Goal: Task Accomplishment & Management: Manage account settings

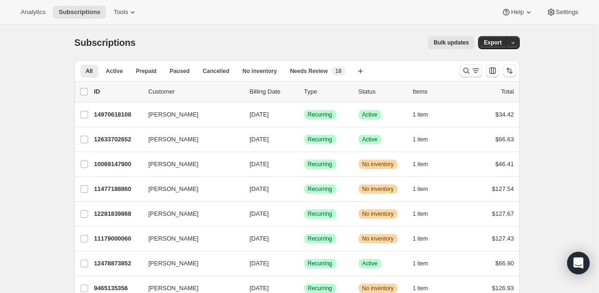
click at [467, 69] on icon "Search and filter results" at bounding box center [465, 70] width 9 height 9
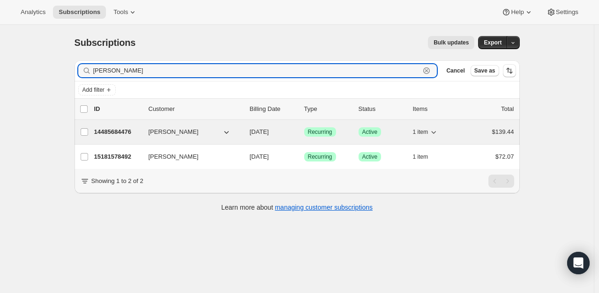
type input "[PERSON_NAME]"
click at [114, 127] on p "14485684476" at bounding box center [117, 131] width 47 height 9
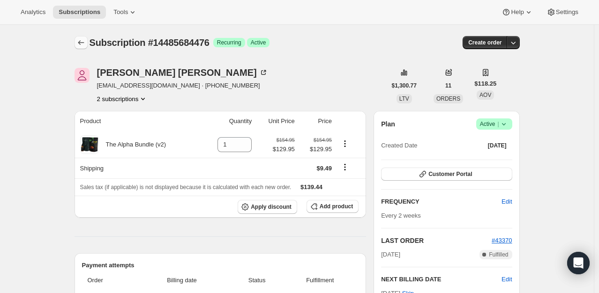
click at [85, 42] on icon "Subscriptions" at bounding box center [80, 42] width 9 height 9
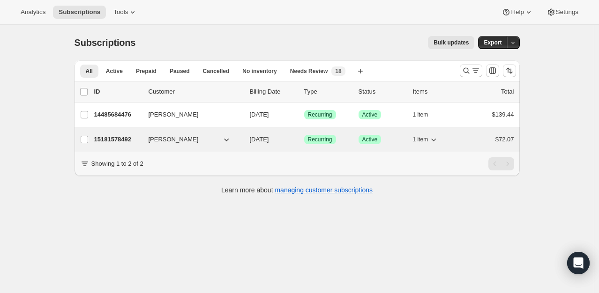
click at [125, 140] on p "15181578492" at bounding box center [117, 139] width 47 height 9
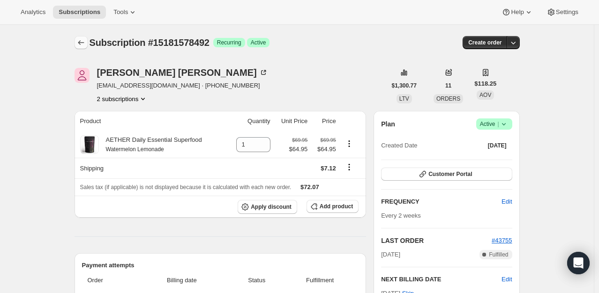
click at [81, 43] on icon "Subscriptions" at bounding box center [80, 42] width 9 height 9
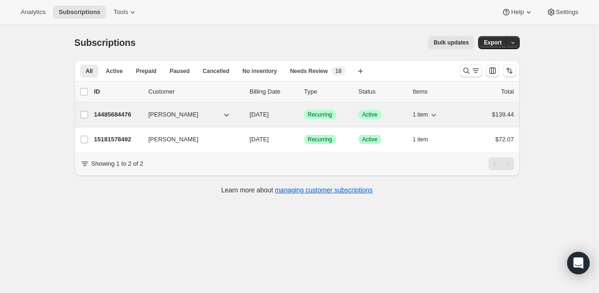
click at [116, 114] on p "14485684476" at bounding box center [117, 114] width 47 height 9
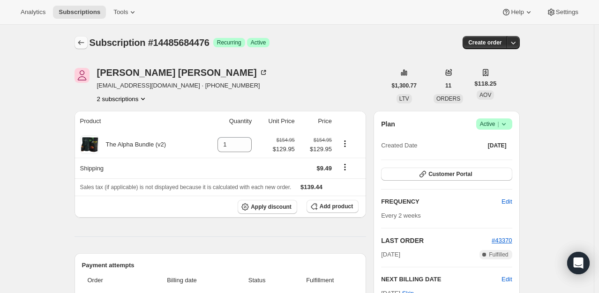
click at [86, 44] on icon "Subscriptions" at bounding box center [80, 42] width 9 height 9
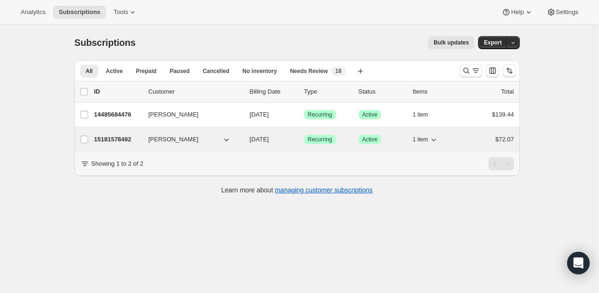
click at [121, 139] on p "15181578492" at bounding box center [117, 139] width 47 height 9
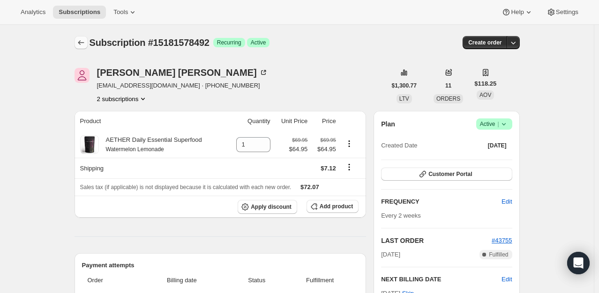
click at [82, 42] on icon "Subscriptions" at bounding box center [80, 42] width 9 height 9
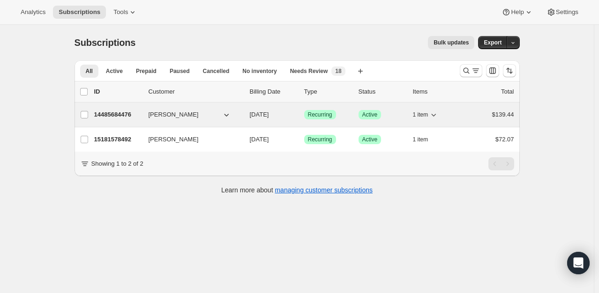
click at [109, 117] on p "14485684476" at bounding box center [117, 114] width 47 height 9
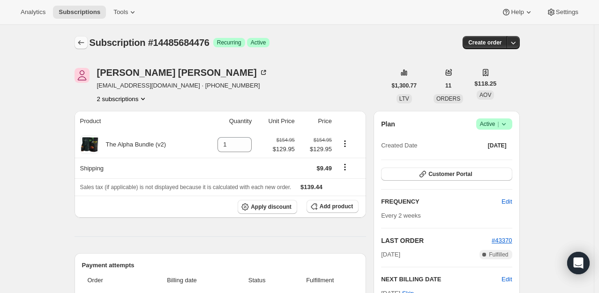
click at [83, 42] on icon "Subscriptions" at bounding box center [80, 42] width 9 height 9
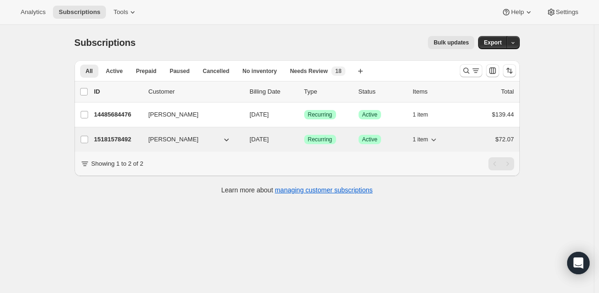
click at [126, 138] on p "15181578492" at bounding box center [117, 139] width 47 height 9
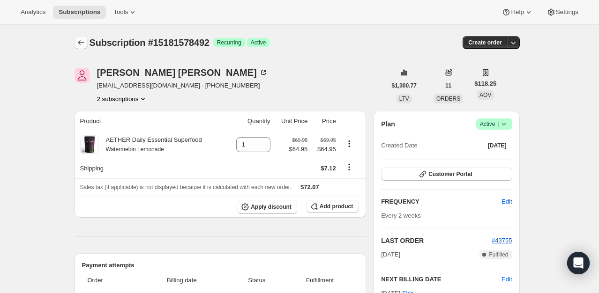
click at [84, 43] on icon "Subscriptions" at bounding box center [80, 42] width 9 height 9
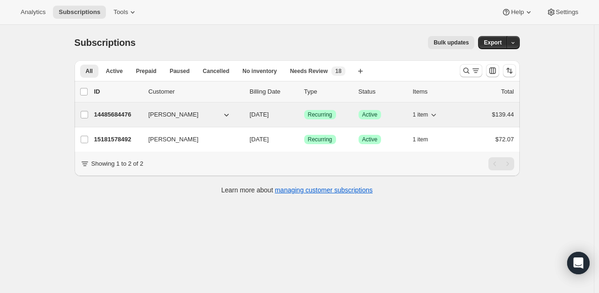
click at [106, 114] on p "14485684476" at bounding box center [117, 114] width 47 height 9
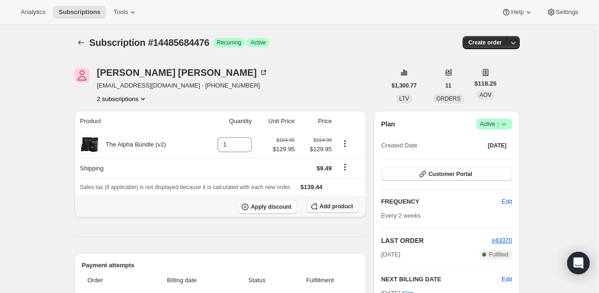
click at [352, 211] on button "Add product" at bounding box center [332, 206] width 52 height 13
click at [83, 41] on icon "Subscriptions" at bounding box center [80, 42] width 9 height 9
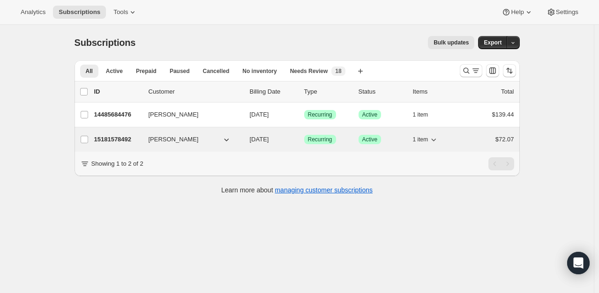
click at [112, 138] on p "15181578492" at bounding box center [117, 139] width 47 height 9
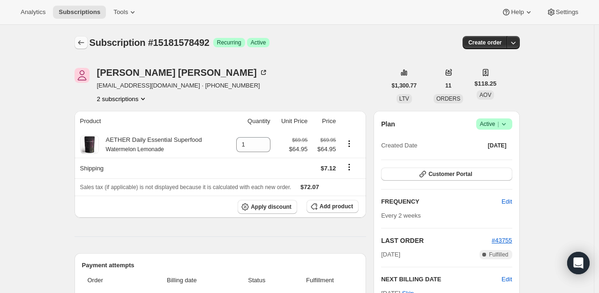
click at [86, 48] on button "Subscriptions" at bounding box center [80, 42] width 13 height 13
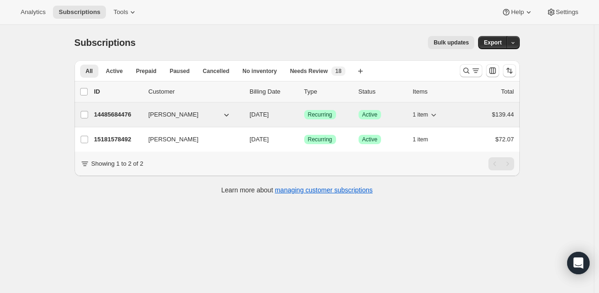
click at [101, 113] on p "14485684476" at bounding box center [117, 114] width 47 height 9
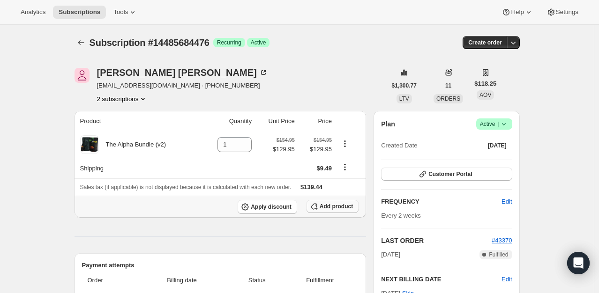
click at [351, 208] on span "Add product" at bounding box center [335, 206] width 33 height 7
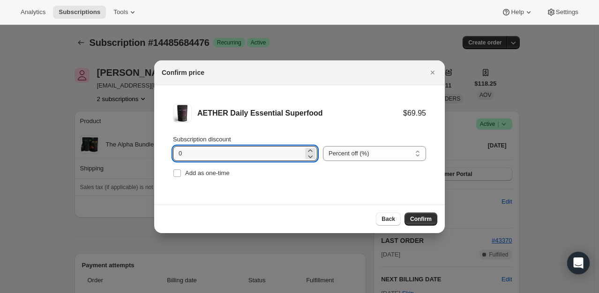
drag, startPoint x: 291, startPoint y: 156, endPoint x: 133, endPoint y: 162, distance: 158.8
type input "5"
click at [346, 153] on select "Percent off (%) Amount off ($)" at bounding box center [374, 153] width 103 height 15
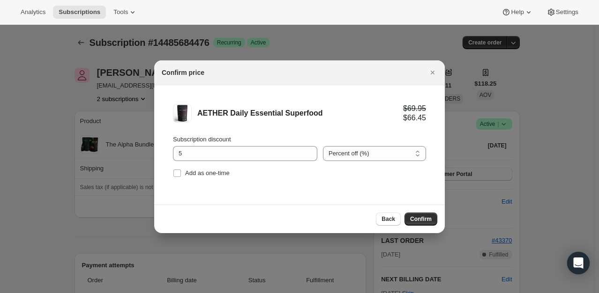
select select "fixed"
click at [323, 146] on select "Percent off (%) Amount off ($)" at bounding box center [374, 153] width 103 height 15
click at [429, 221] on span "Confirm" at bounding box center [421, 218] width 22 height 7
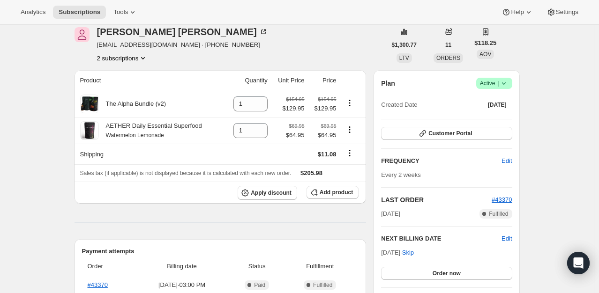
scroll to position [187, 0]
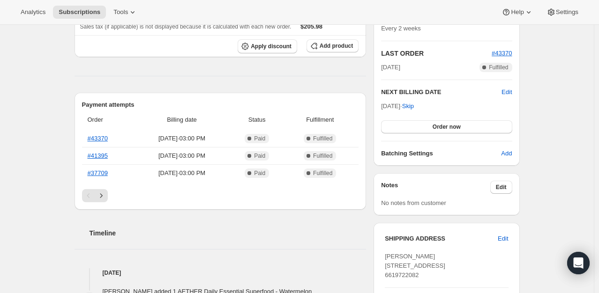
click at [508, 98] on div "NEXT BILLING DATE Edit [DATE] · Skip Order now" at bounding box center [446, 111] width 131 height 46
click at [501, 93] on h2 "NEXT BILLING DATE" at bounding box center [441, 92] width 120 height 9
click at [505, 93] on span "Edit" at bounding box center [506, 92] width 10 height 9
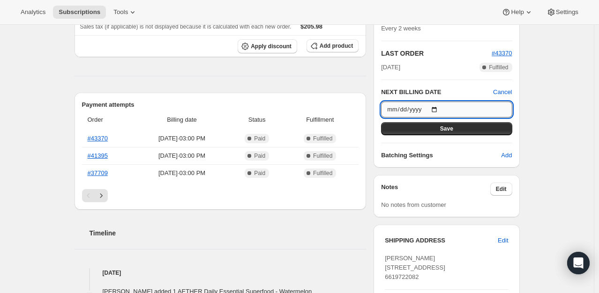
click at [440, 110] on input "[DATE]" at bounding box center [446, 110] width 131 height 16
type input "[DATE]"
click at [449, 130] on span "Save" at bounding box center [446, 128] width 13 height 7
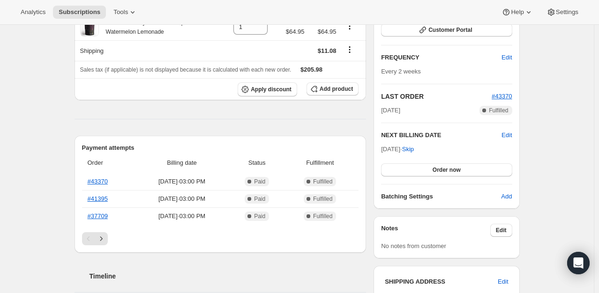
scroll to position [0, 0]
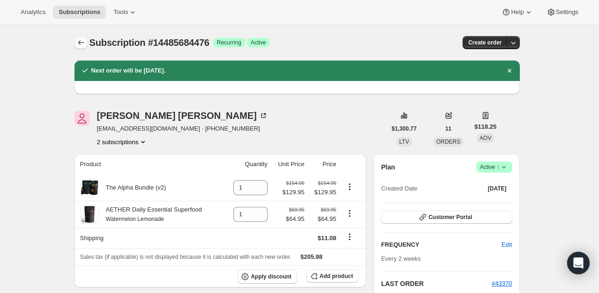
click at [81, 44] on icon "Subscriptions" at bounding box center [80, 42] width 9 height 9
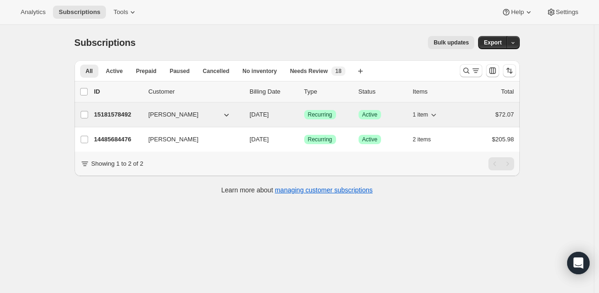
click at [121, 120] on div "15181578492 [PERSON_NAME] [DATE] Success Recurring Success Active 1 item $72.07" at bounding box center [304, 114] width 420 height 13
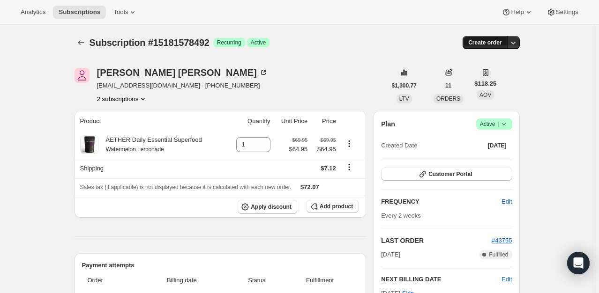
click at [501, 42] on span "Create order" at bounding box center [484, 42] width 33 height 7
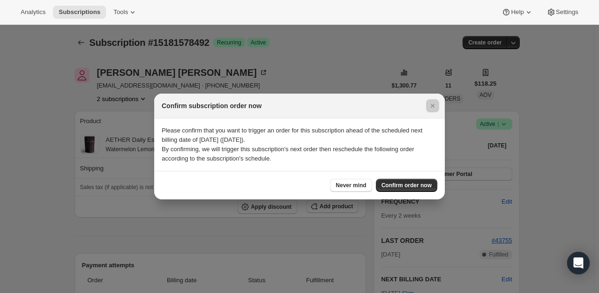
click at [516, 93] on div at bounding box center [299, 146] width 599 height 293
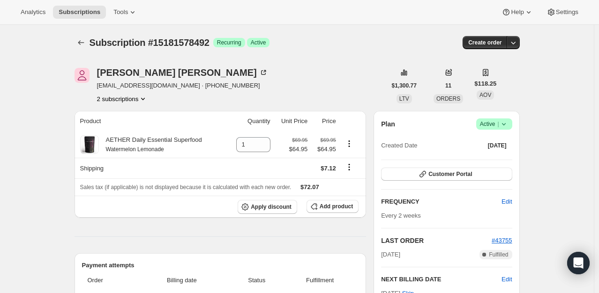
click at [503, 130] on div "Plan Success Active | Created Date [DATE]" at bounding box center [446, 135] width 131 height 34
click at [498, 127] on span "Active |" at bounding box center [494, 123] width 29 height 9
click at [498, 159] on span "Cancel subscription" at bounding box center [496, 158] width 53 height 7
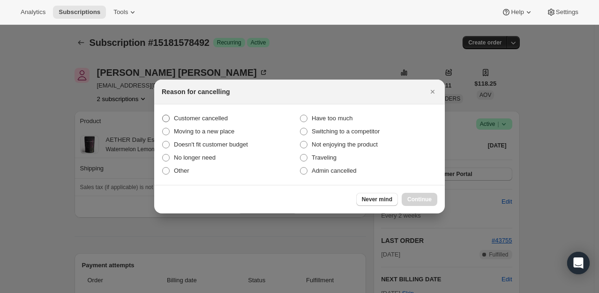
click at [184, 119] on span "Customer cancelled" at bounding box center [201, 118] width 54 height 7
click at [163, 115] on input "Customer cancelled" at bounding box center [162, 115] width 0 height 0
radio input "true"
drag, startPoint x: 425, startPoint y: 195, endPoint x: 422, endPoint y: 189, distance: 6.7
click at [424, 195] on button "Continue" at bounding box center [419, 199] width 36 height 13
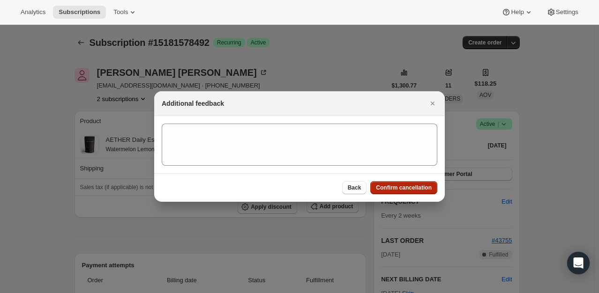
drag, startPoint x: 421, startPoint y: 186, endPoint x: 415, endPoint y: 181, distance: 8.3
click at [420, 186] on span "Confirm cancellation" at bounding box center [404, 187] width 56 height 7
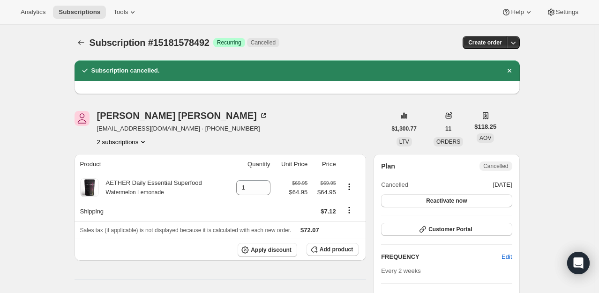
click at [84, 41] on icon "Subscriptions" at bounding box center [80, 42] width 9 height 9
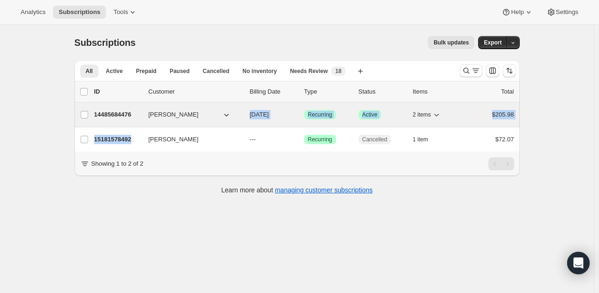
drag, startPoint x: 142, startPoint y: 135, endPoint x: 140, endPoint y: 118, distance: 17.0
click at [140, 118] on ul "list header ID Customer Billing Date Type Status Items Total [PERSON_NAME] 1448…" at bounding box center [296, 116] width 445 height 71
click at [150, 114] on span "[PERSON_NAME]" at bounding box center [173, 114] width 50 height 9
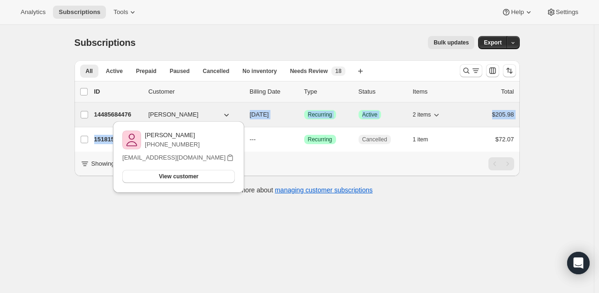
click at [180, 114] on span "[PERSON_NAME]" at bounding box center [173, 114] width 50 height 9
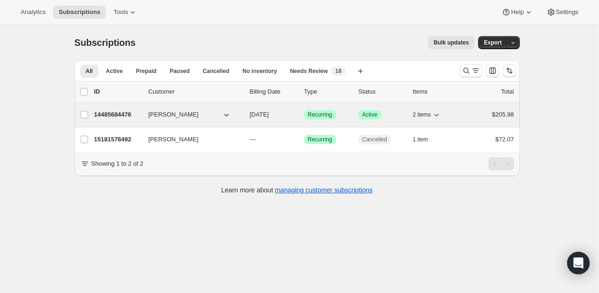
click at [106, 109] on div "14485684476 [PERSON_NAME] [DATE] Success Recurring Success Active 2 items $205.…" at bounding box center [304, 114] width 420 height 13
